Goal: Check status: Check status

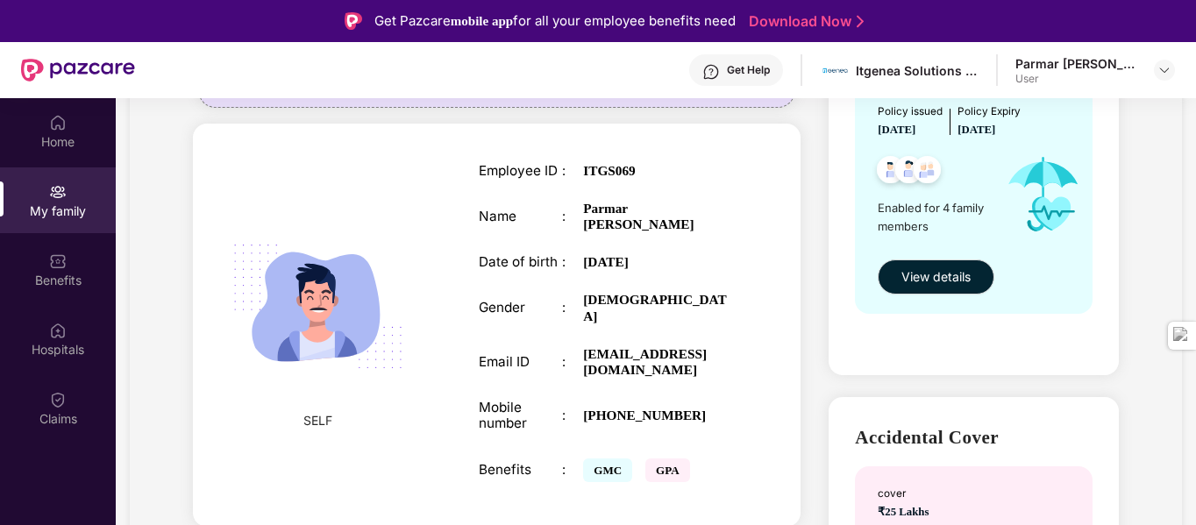
scroll to position [252, 0]
click at [71, 138] on div "Home" at bounding box center [58, 142] width 116 height 18
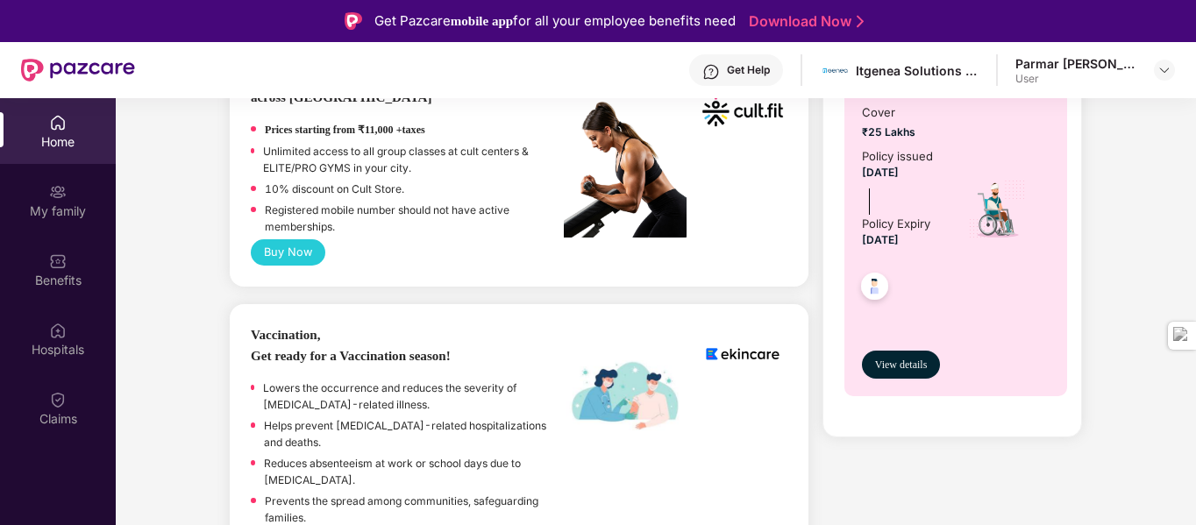
scroll to position [790, 0]
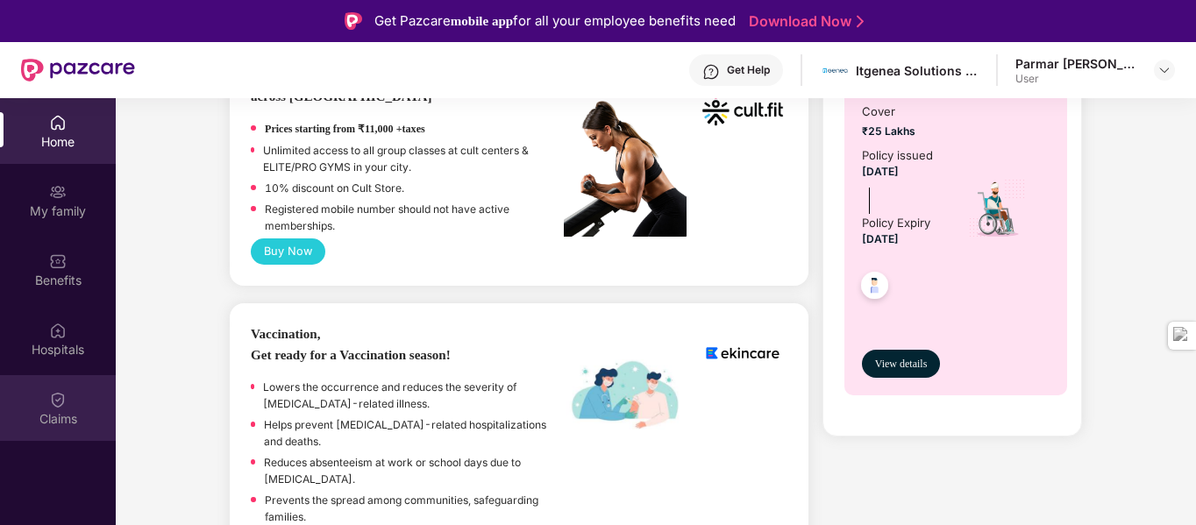
click at [46, 384] on div "Claims" at bounding box center [58, 408] width 116 height 66
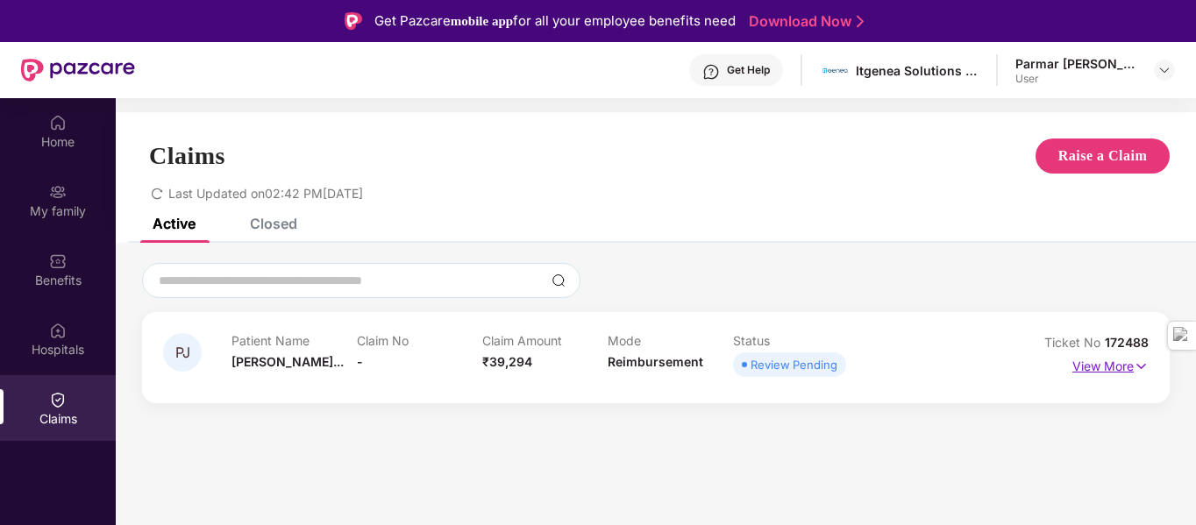
click at [1098, 363] on p "View More" at bounding box center [1110, 364] width 76 height 24
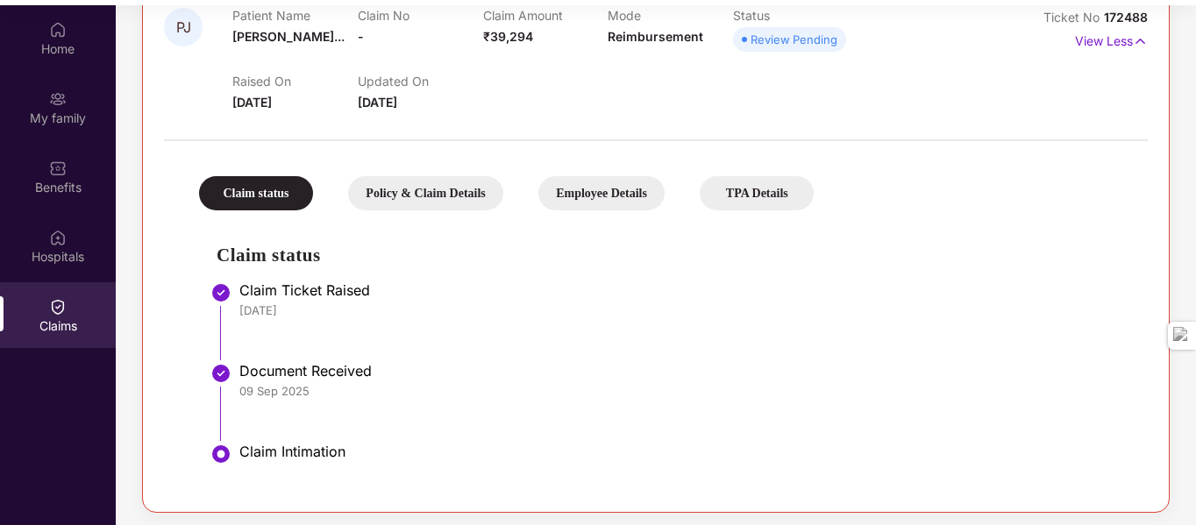
scroll to position [98, 0]
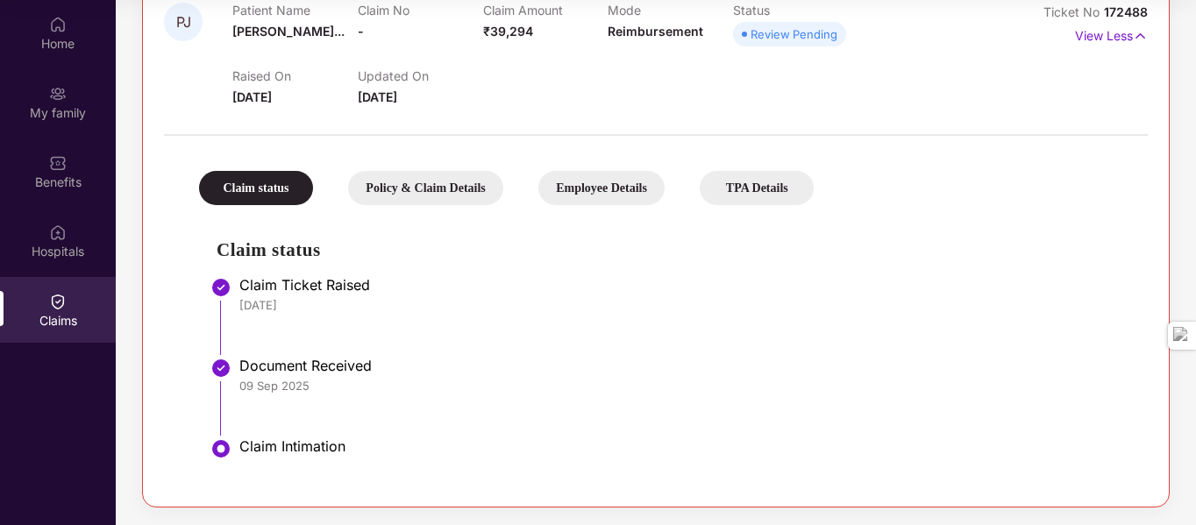
click at [406, 199] on div "Policy & Claim Details" at bounding box center [425, 188] width 154 height 34
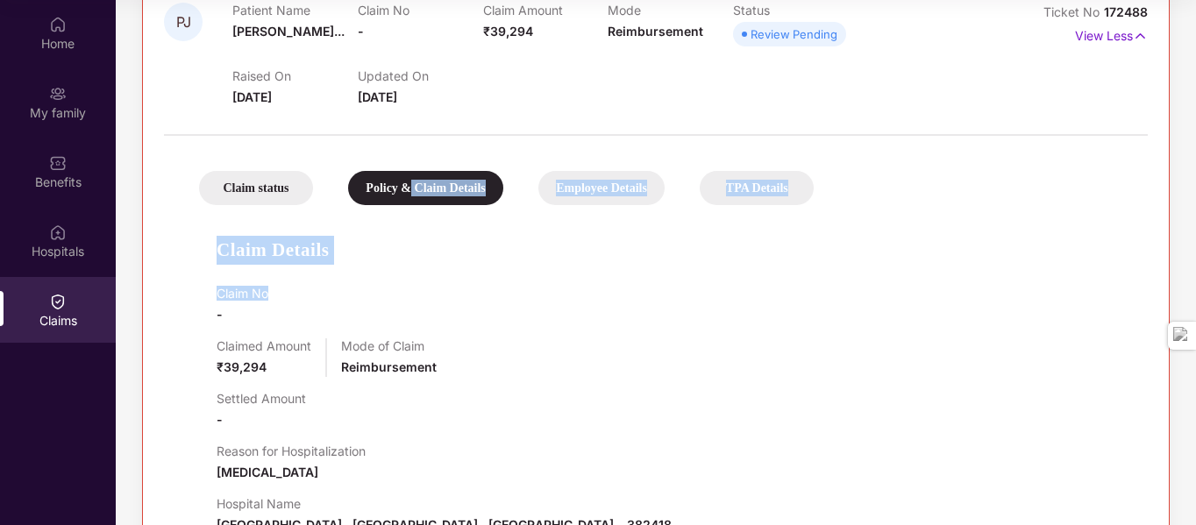
drag, startPoint x: 406, startPoint y: 199, endPoint x: 387, endPoint y: 323, distance: 125.1
click at [387, 323] on div "Claim status Policy & Claim Details Employee Details TPA Details Claim Details …" at bounding box center [656, 432] width 984 height 575
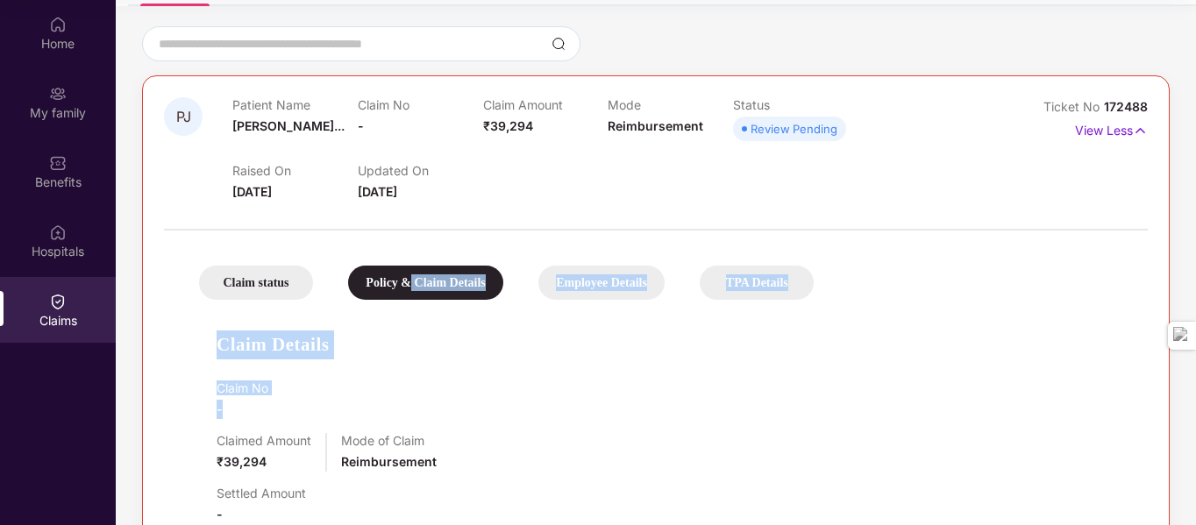
scroll to position [138, 0]
click at [611, 302] on div "Claim status Policy & Claim Details Employee Details TPA Details Claim Details …" at bounding box center [656, 527] width 984 height 575
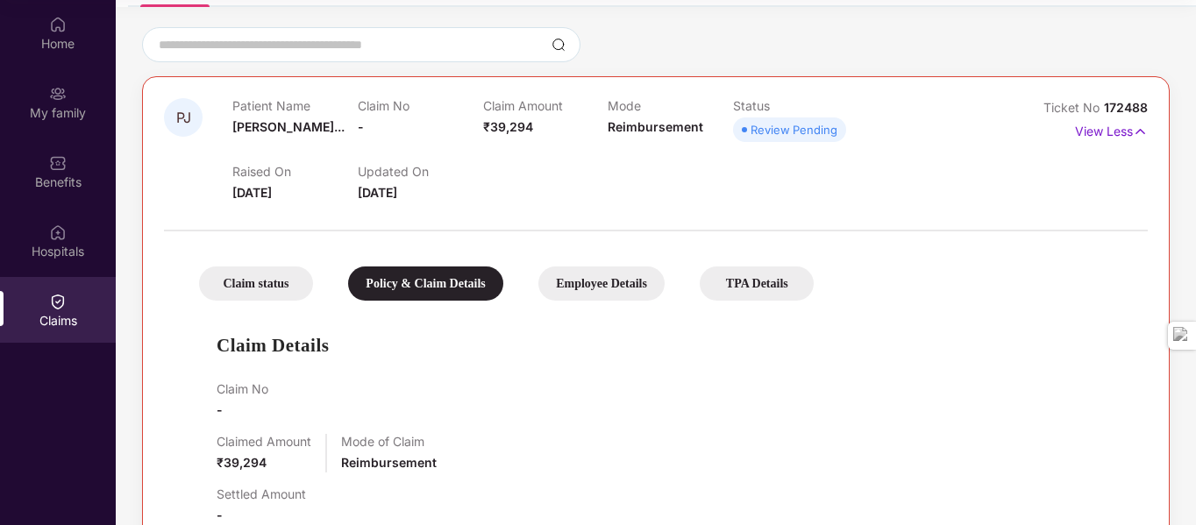
click at [613, 295] on div "Employee Details" at bounding box center [601, 283] width 126 height 34
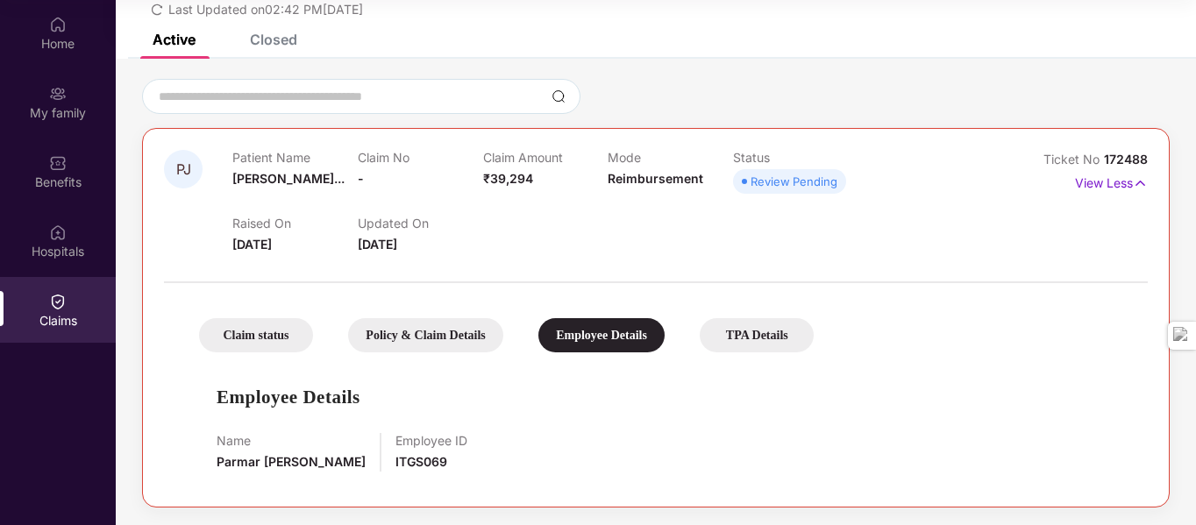
click at [771, 326] on div "TPA Details" at bounding box center [757, 335] width 114 height 34
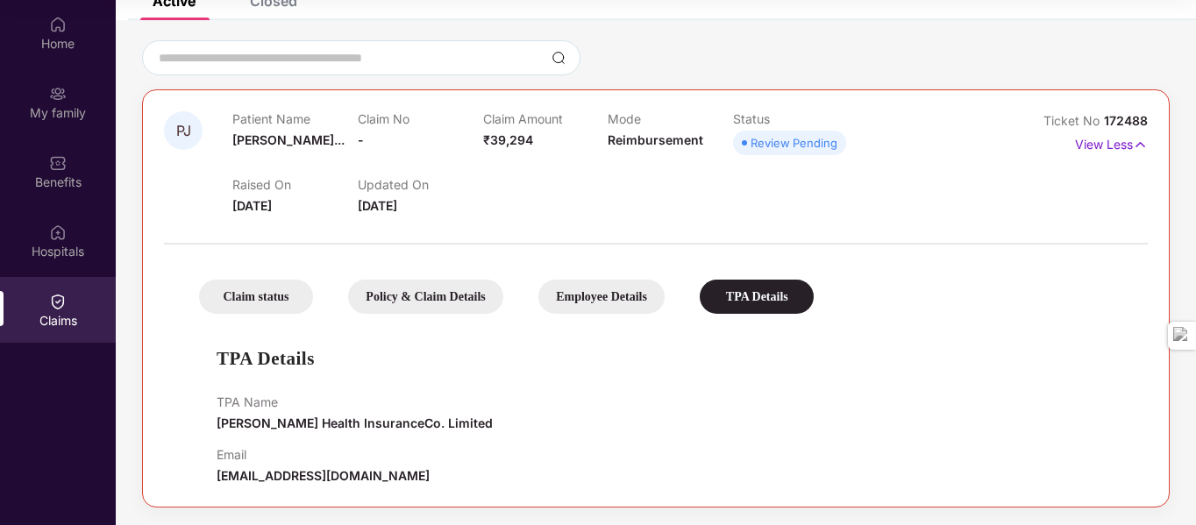
scroll to position [0, 0]
